Goal: Task Accomplishment & Management: Manage account settings

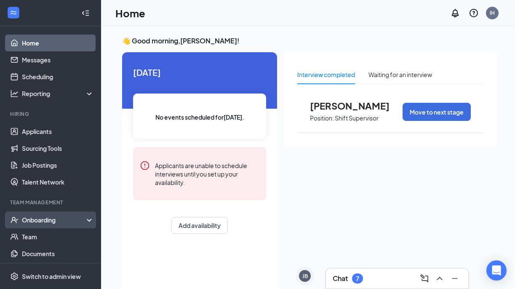
click at [65, 219] on div "Onboarding" at bounding box center [54, 219] width 65 height 8
click at [74, 239] on link "Overview" at bounding box center [58, 236] width 72 height 17
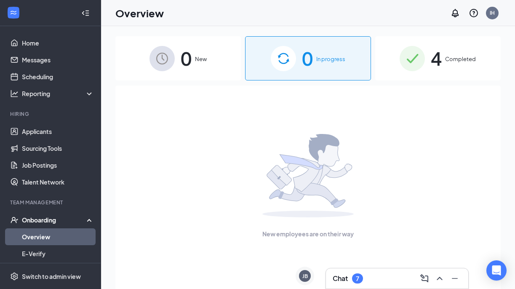
click at [425, 47] on img at bounding box center [411, 58] width 25 height 25
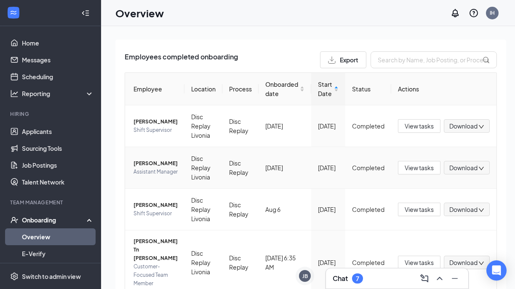
scroll to position [90, 0]
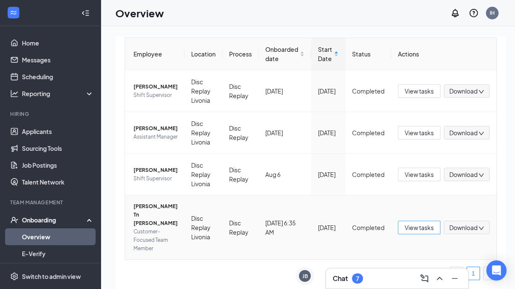
click at [418, 227] on span "View tasks" at bounding box center [418, 227] width 29 height 9
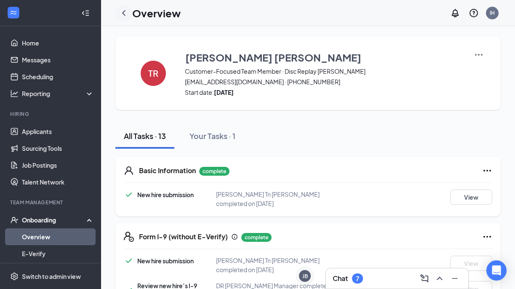
click at [123, 9] on icon "ChevronLeft" at bounding box center [124, 13] width 10 height 10
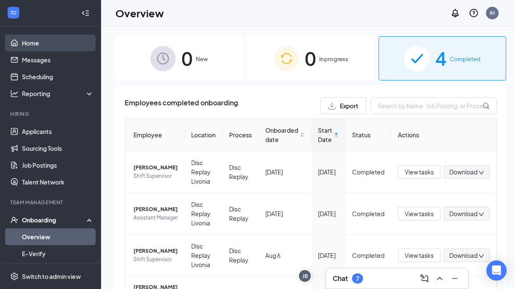
click at [52, 46] on link "Home" at bounding box center [58, 42] width 72 height 17
